Goal: Find specific page/section: Find specific page/section

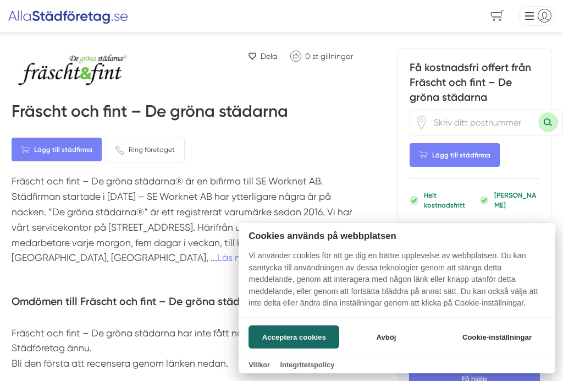
click at [289, 340] on button "Acceptera cookies" at bounding box center [294, 336] width 91 height 23
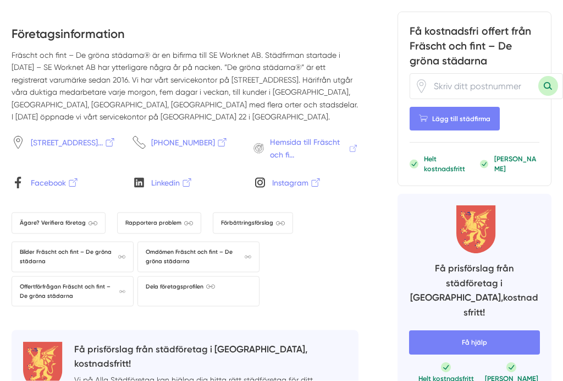
scroll to position [896, 0]
click at [142, 212] on link "Rapportera problem" at bounding box center [159, 222] width 84 height 21
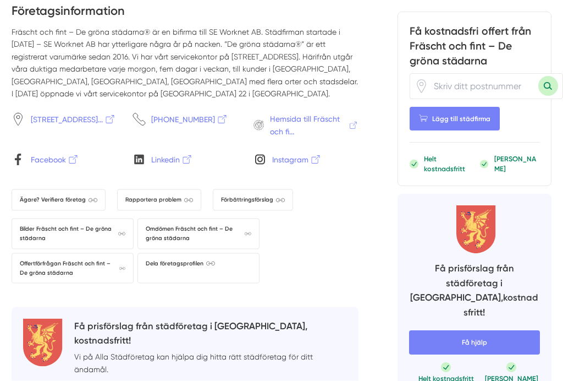
scroll to position [919, 0]
click at [86, 195] on span "Ägare? Verifiera företag" at bounding box center [59, 199] width 78 height 9
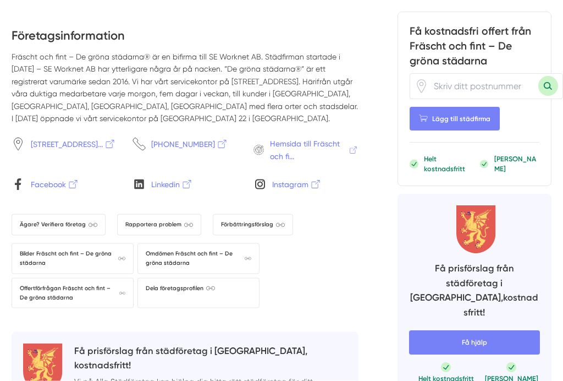
scroll to position [894, 0]
click at [197, 249] on span "Omdömen Fräscht och fint – De gröna städarna" at bounding box center [199, 258] width 106 height 19
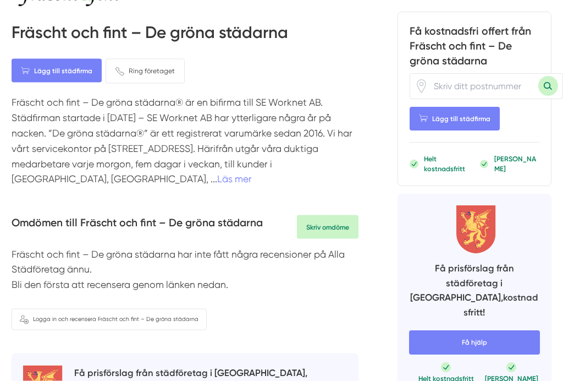
scroll to position [78, 0]
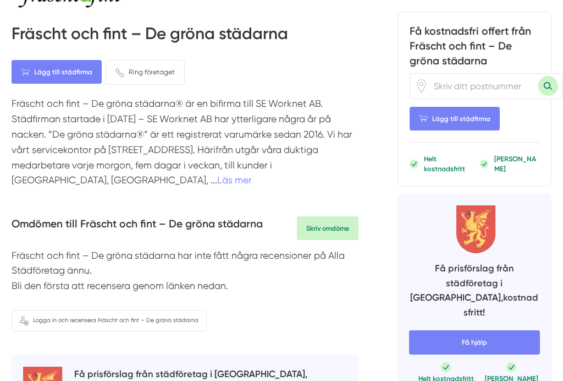
click at [217, 182] on link "Läs mer" at bounding box center [234, 179] width 35 height 11
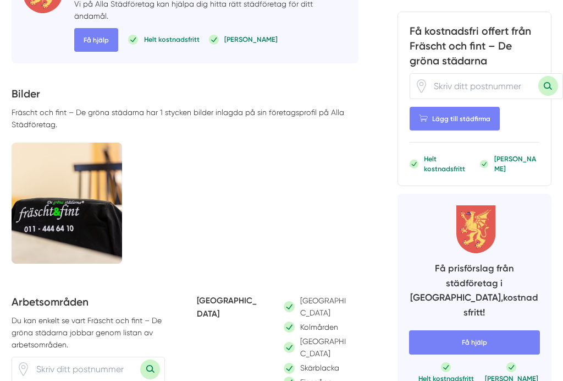
scroll to position [508, 0]
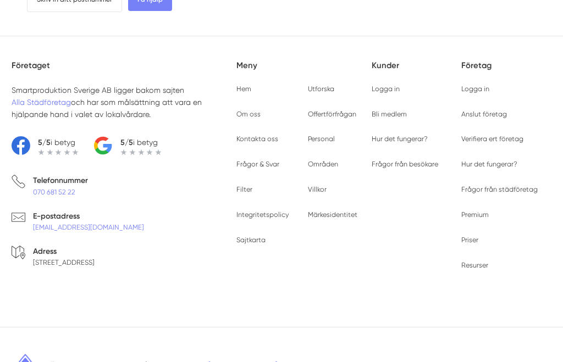
scroll to position [567, 0]
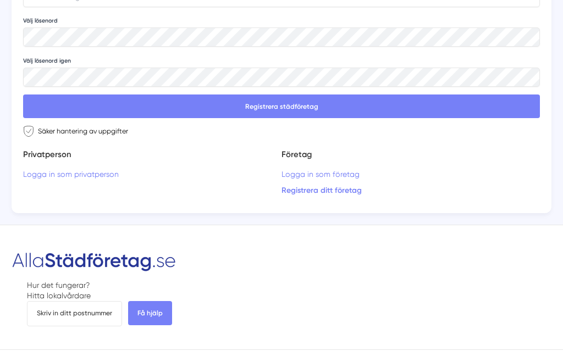
scroll to position [436, 0]
